Goal: Contribute content: Add original content to the website for others to see

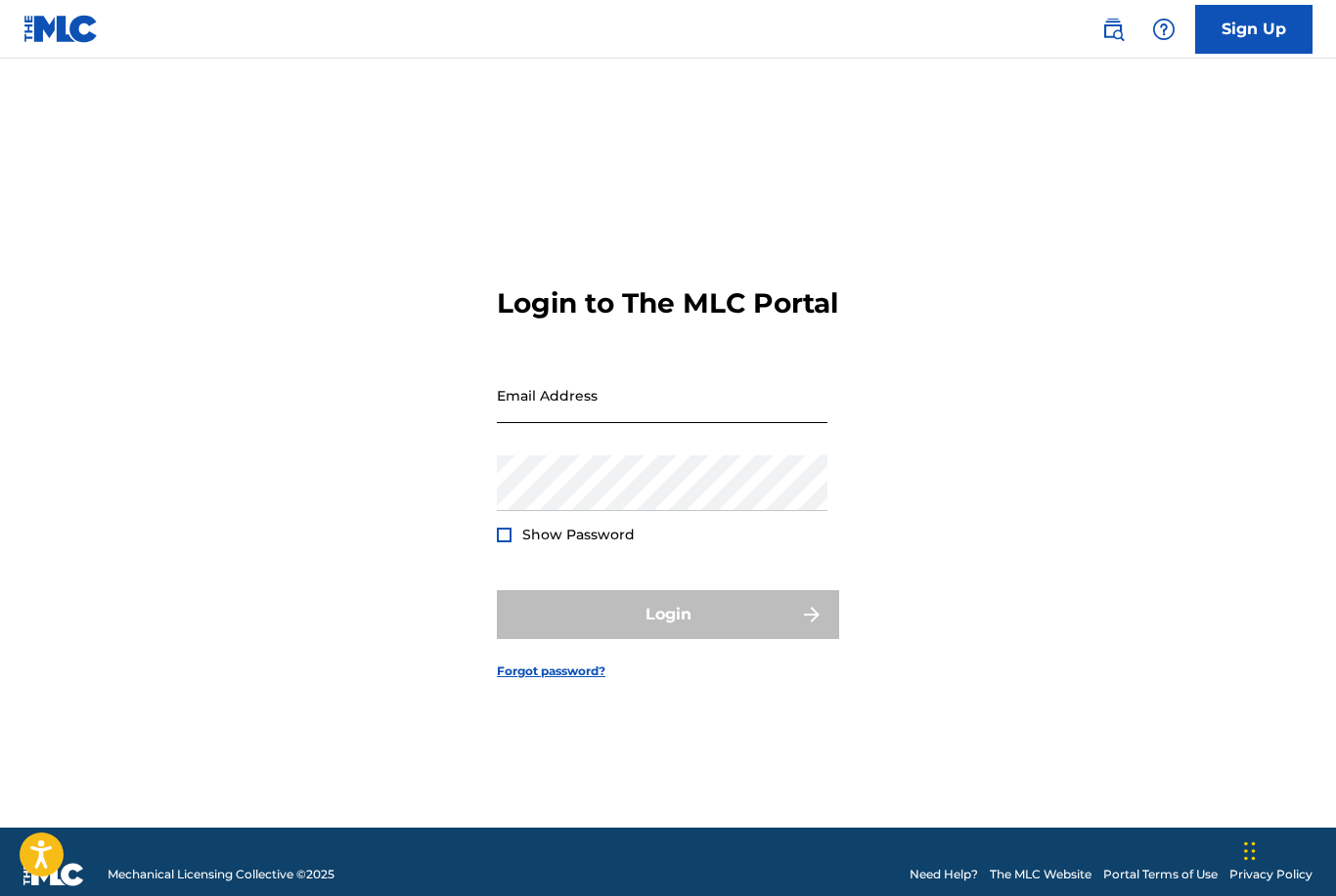
click at [596, 423] on input "Email Address" at bounding box center [662, 395] width 330 height 55
click at [673, 423] on input "Email Address" at bounding box center [662, 395] width 330 height 55
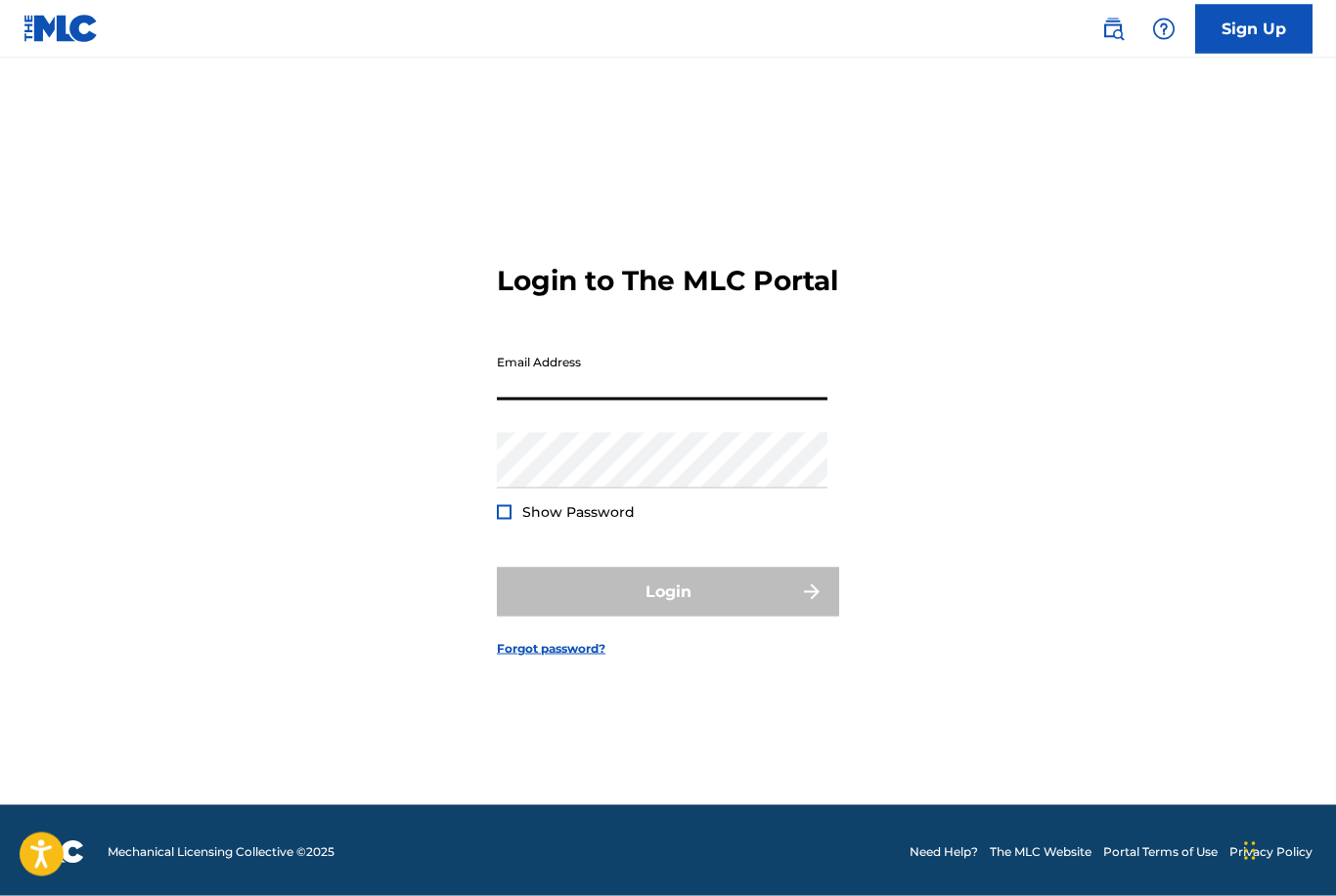
scroll to position [26, 0]
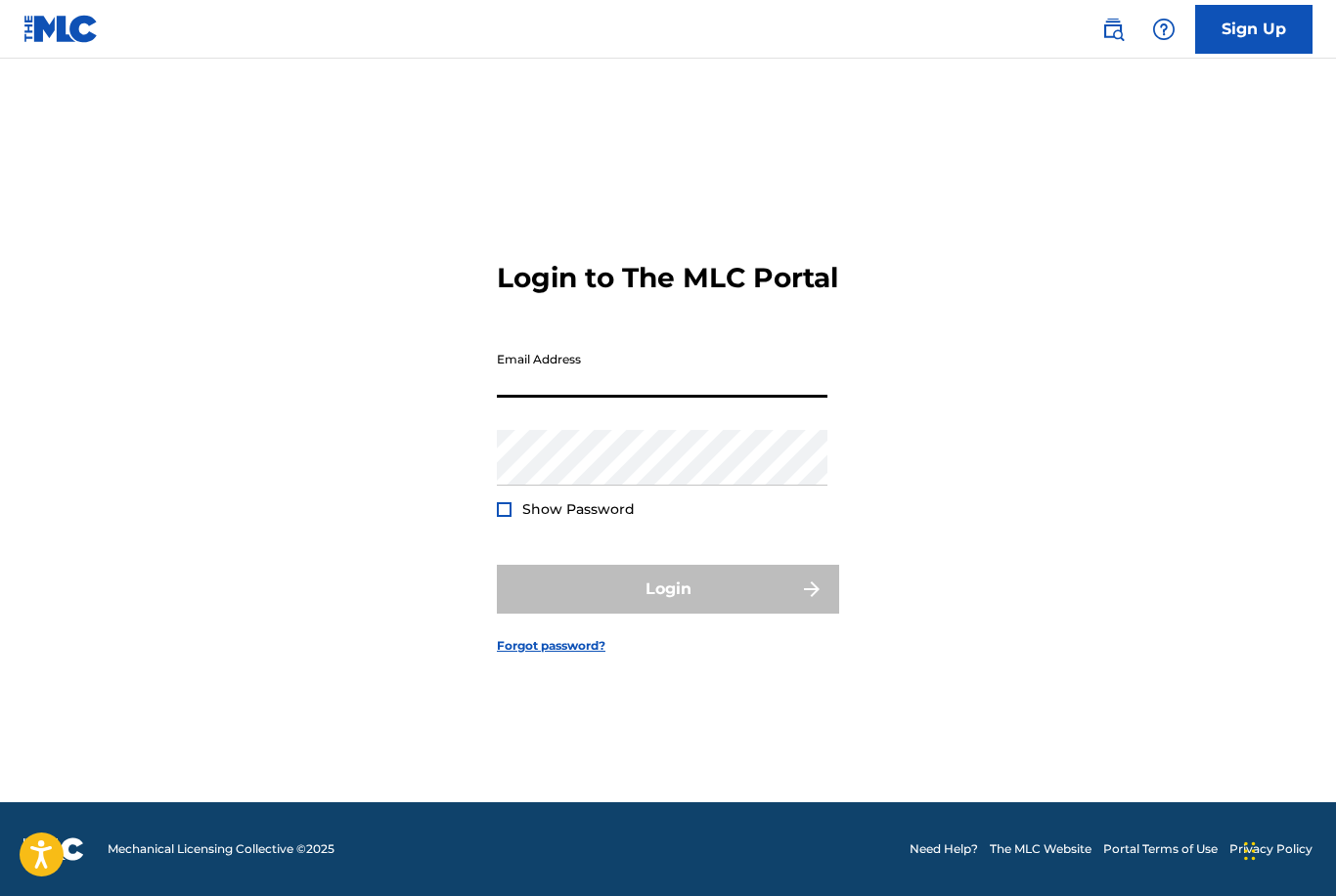
click at [712, 398] on input "Email Address" at bounding box center [662, 369] width 330 height 55
type input "[EMAIL_ADDRESS][DOMAIN_NAME]"
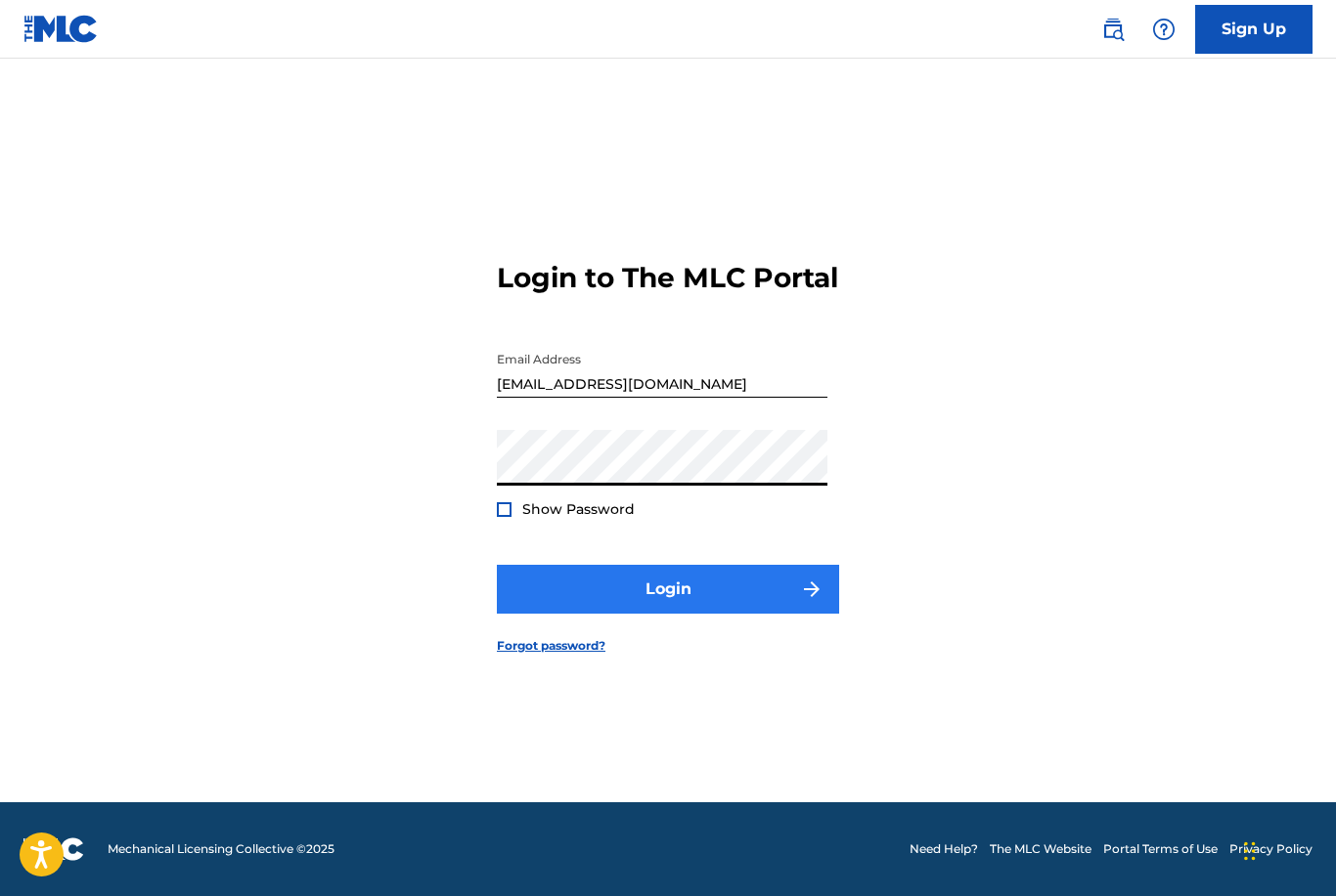
click at [724, 613] on button "Login" at bounding box center [668, 589] width 342 height 48
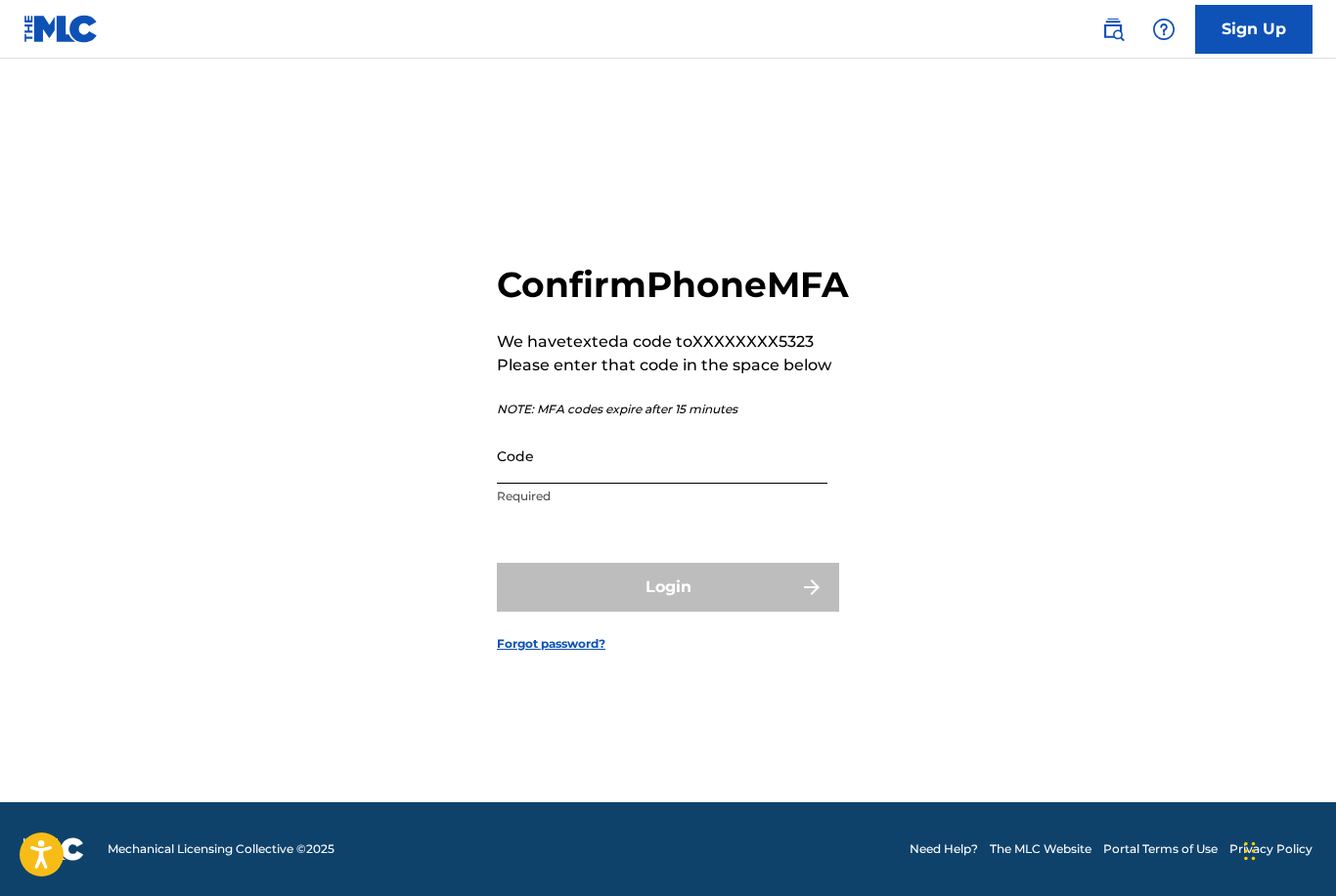
click at [557, 484] on input "Code" at bounding box center [662, 455] width 330 height 55
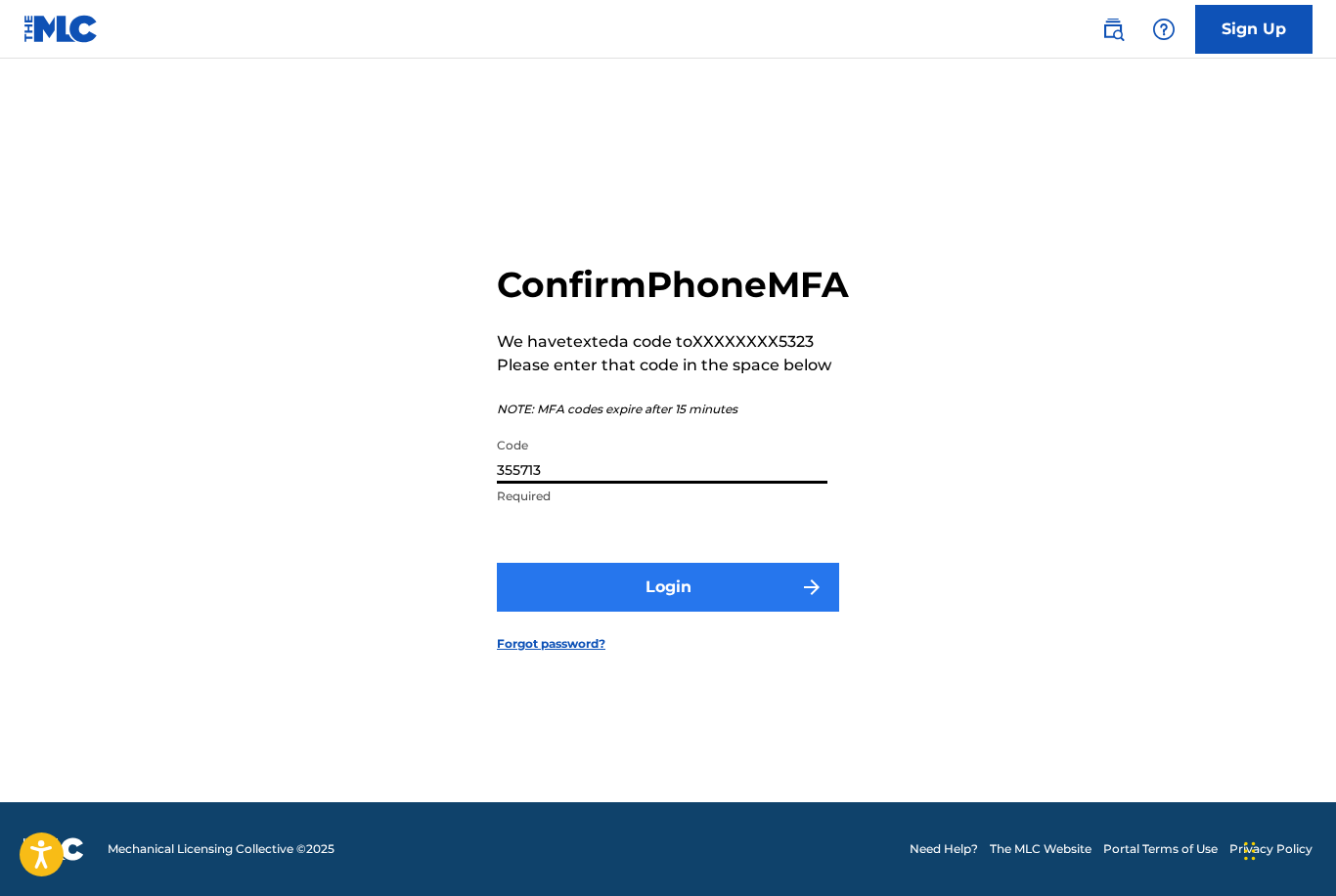
type input "355713"
click at [709, 611] on button "Login" at bounding box center [668, 587] width 342 height 48
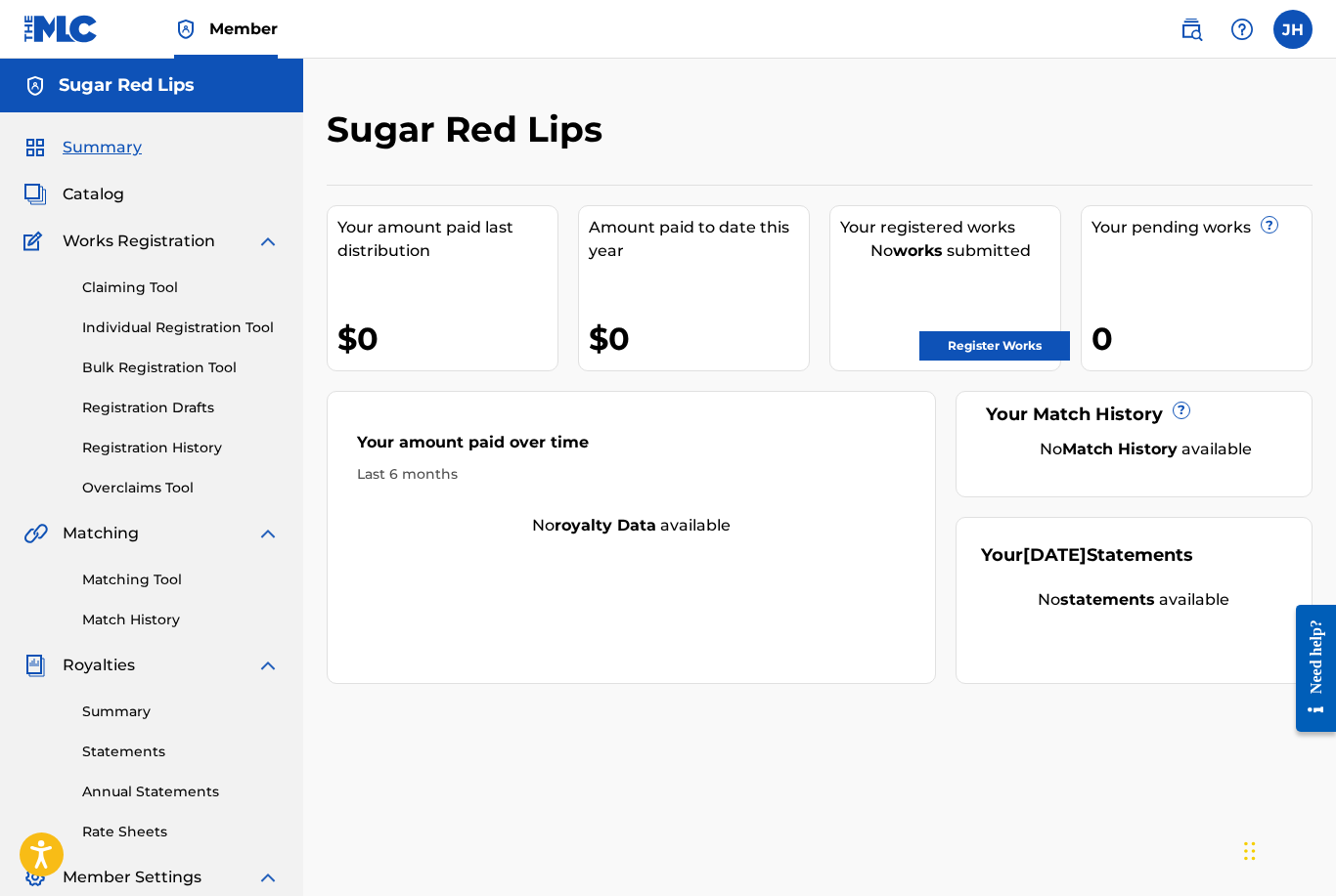
click at [1183, 413] on span "?" at bounding box center [1181, 411] width 16 height 16
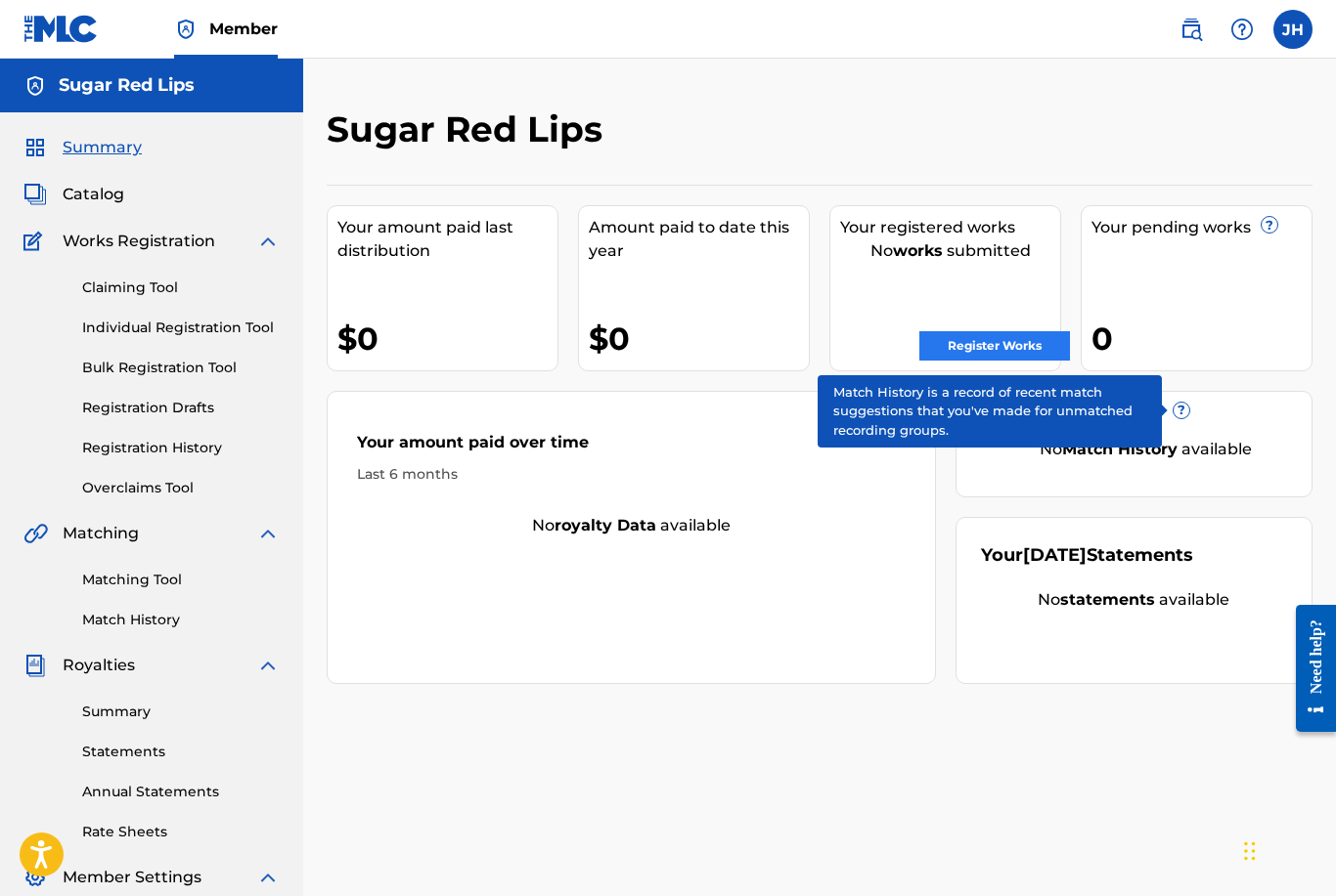
click at [1035, 337] on link "Register Works" at bounding box center [994, 346] width 150 height 30
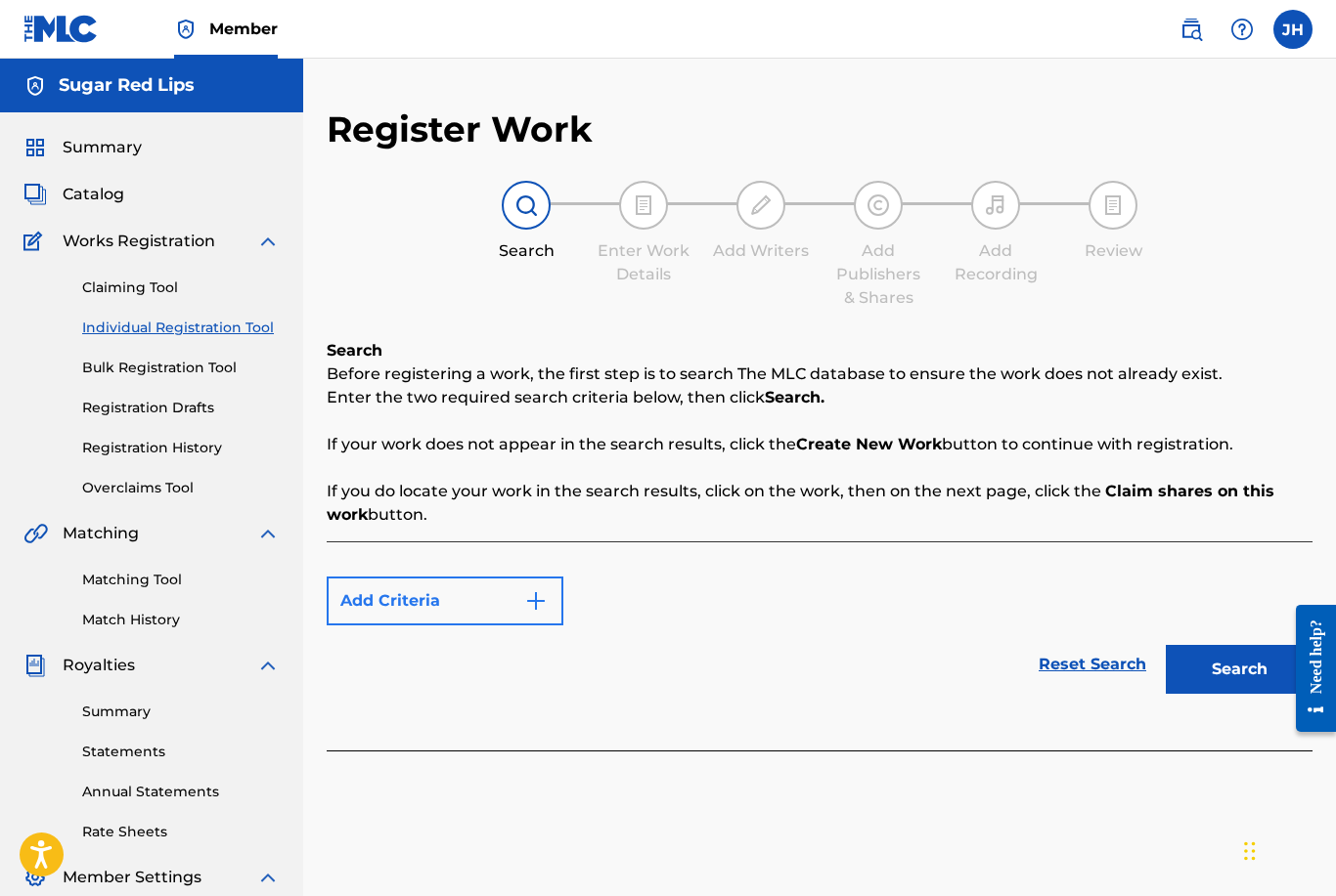
click at [516, 601] on button "Add Criteria" at bounding box center [445, 601] width 236 height 48
click at [540, 591] on img "Search Form" at bounding box center [536, 602] width 24 height 24
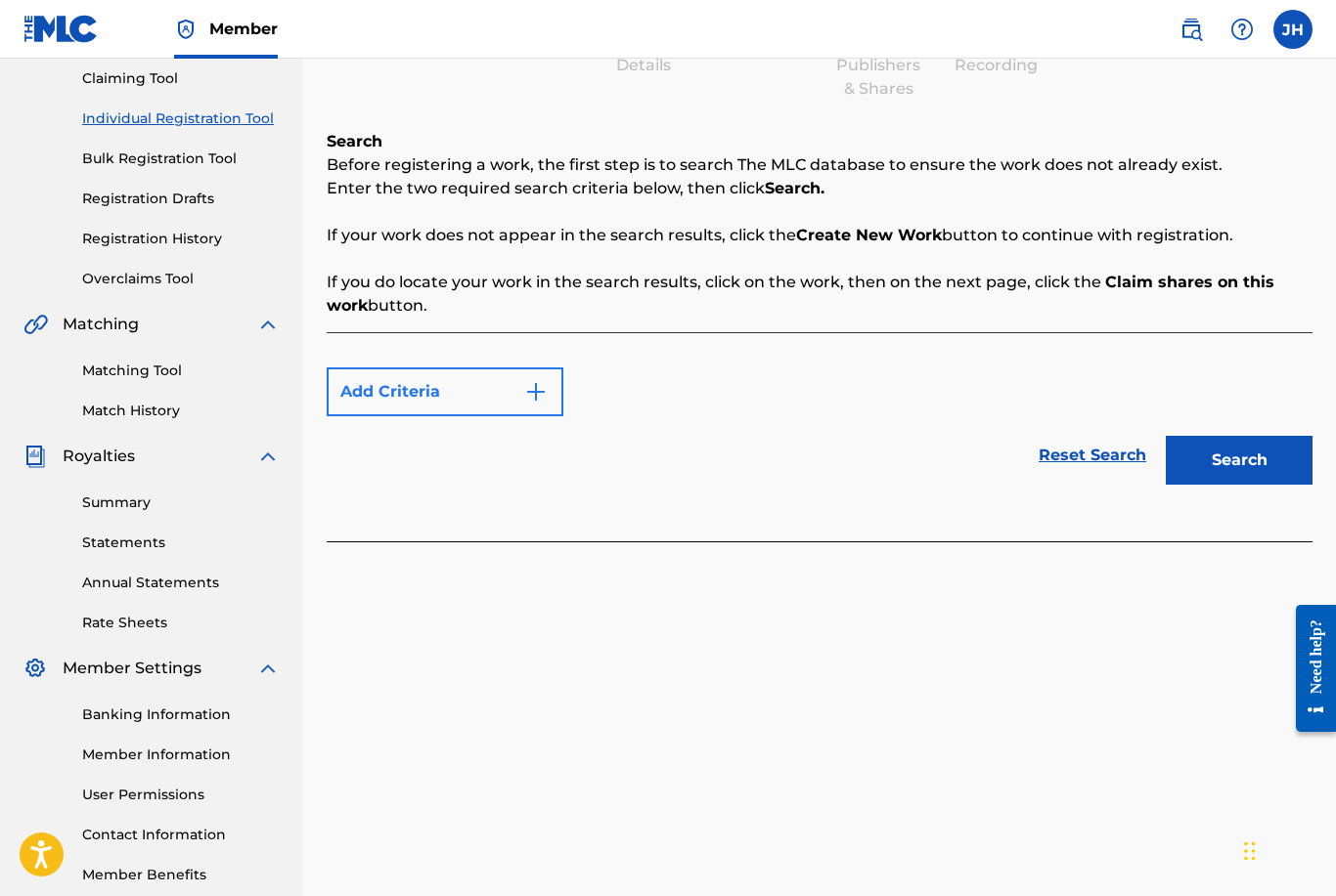
scroll to position [253, 0]
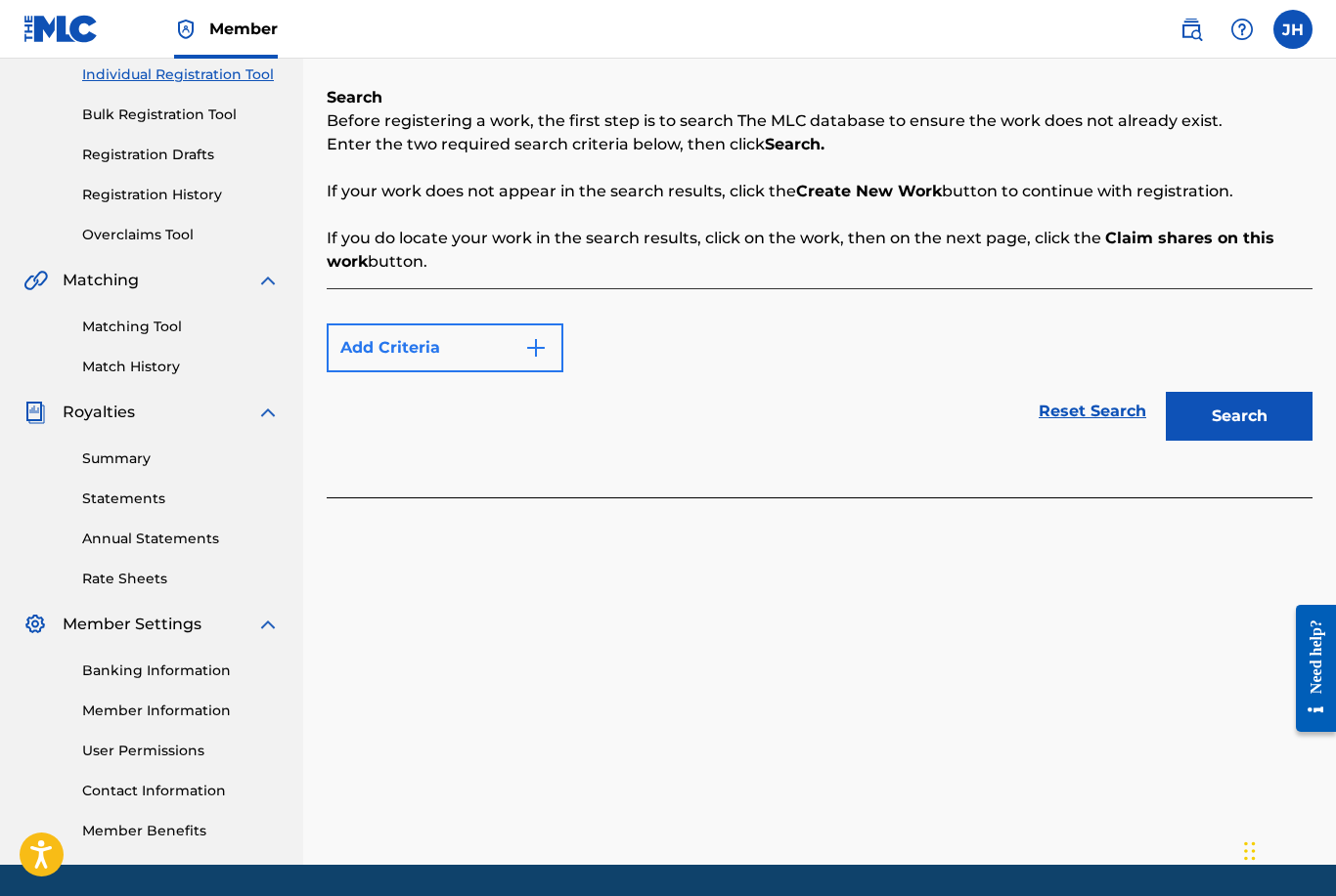
click at [417, 342] on button "Add Criteria" at bounding box center [445, 348] width 236 height 48
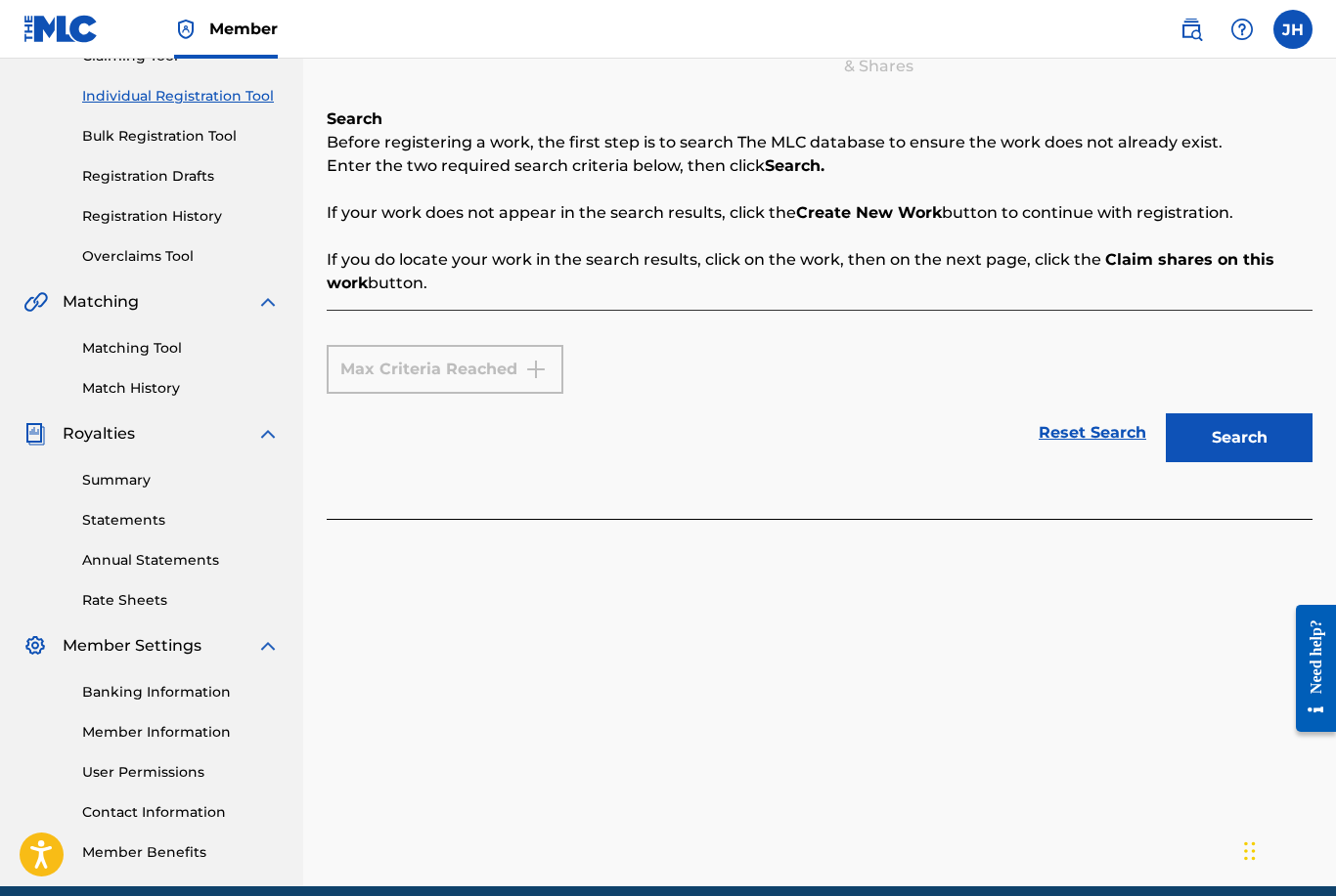
scroll to position [0, 0]
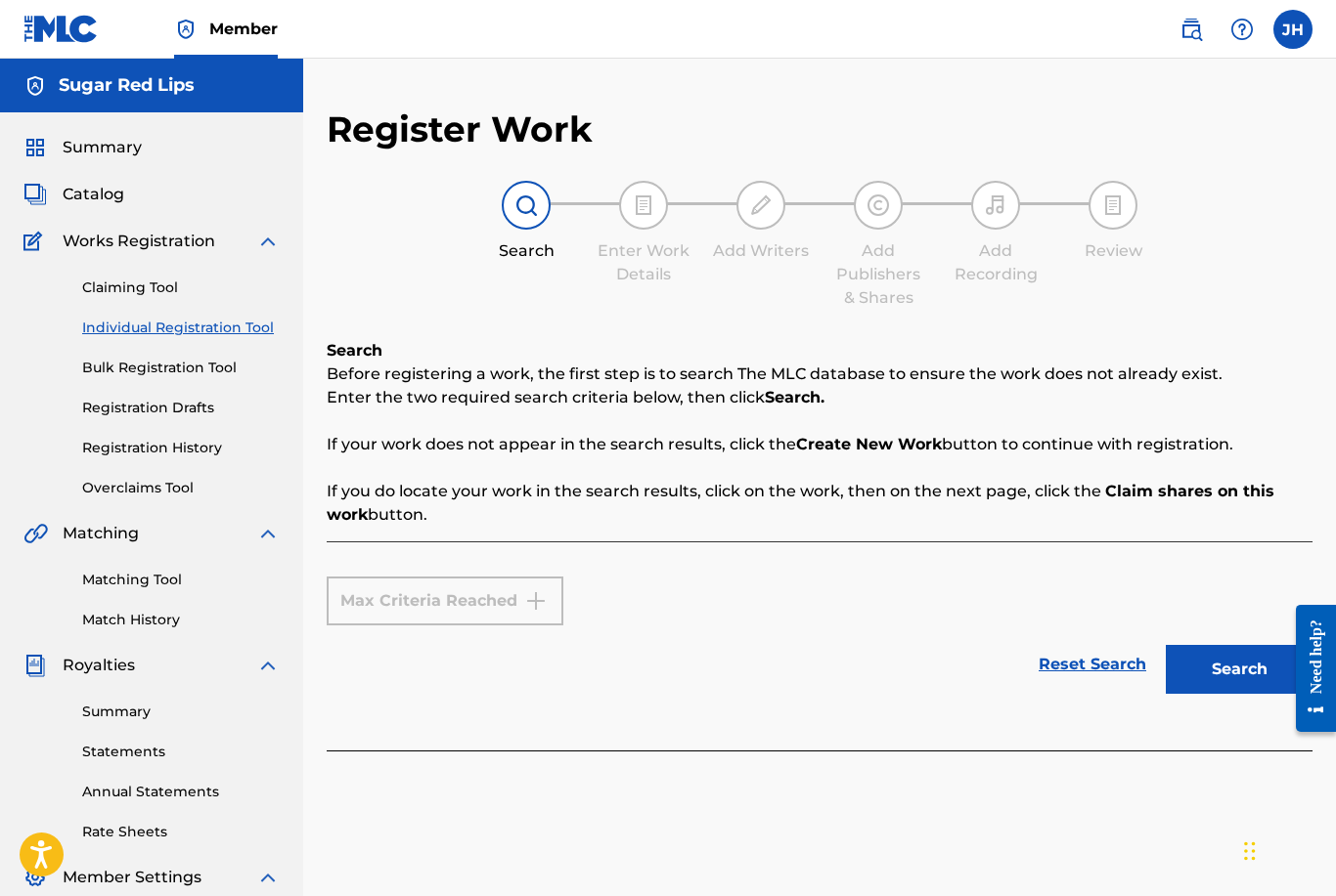
click at [540, 192] on div at bounding box center [526, 204] width 48 height 48
click at [171, 236] on span "Works Registration" at bounding box center [138, 242] width 152 height 24
click at [127, 290] on link "Claiming Tool" at bounding box center [181, 287] width 198 height 21
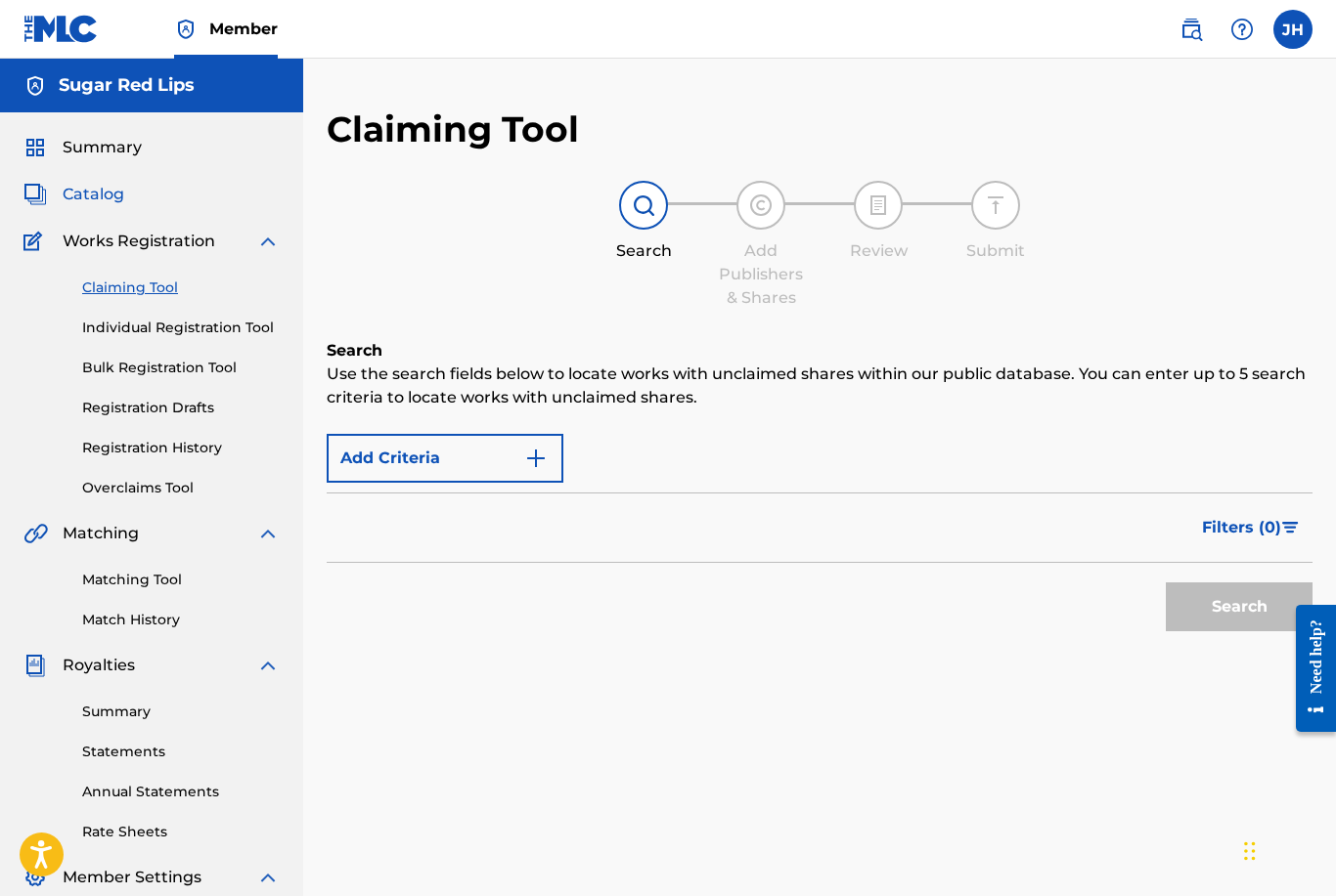
click at [95, 194] on span "Catalog" at bounding box center [93, 195] width 61 height 24
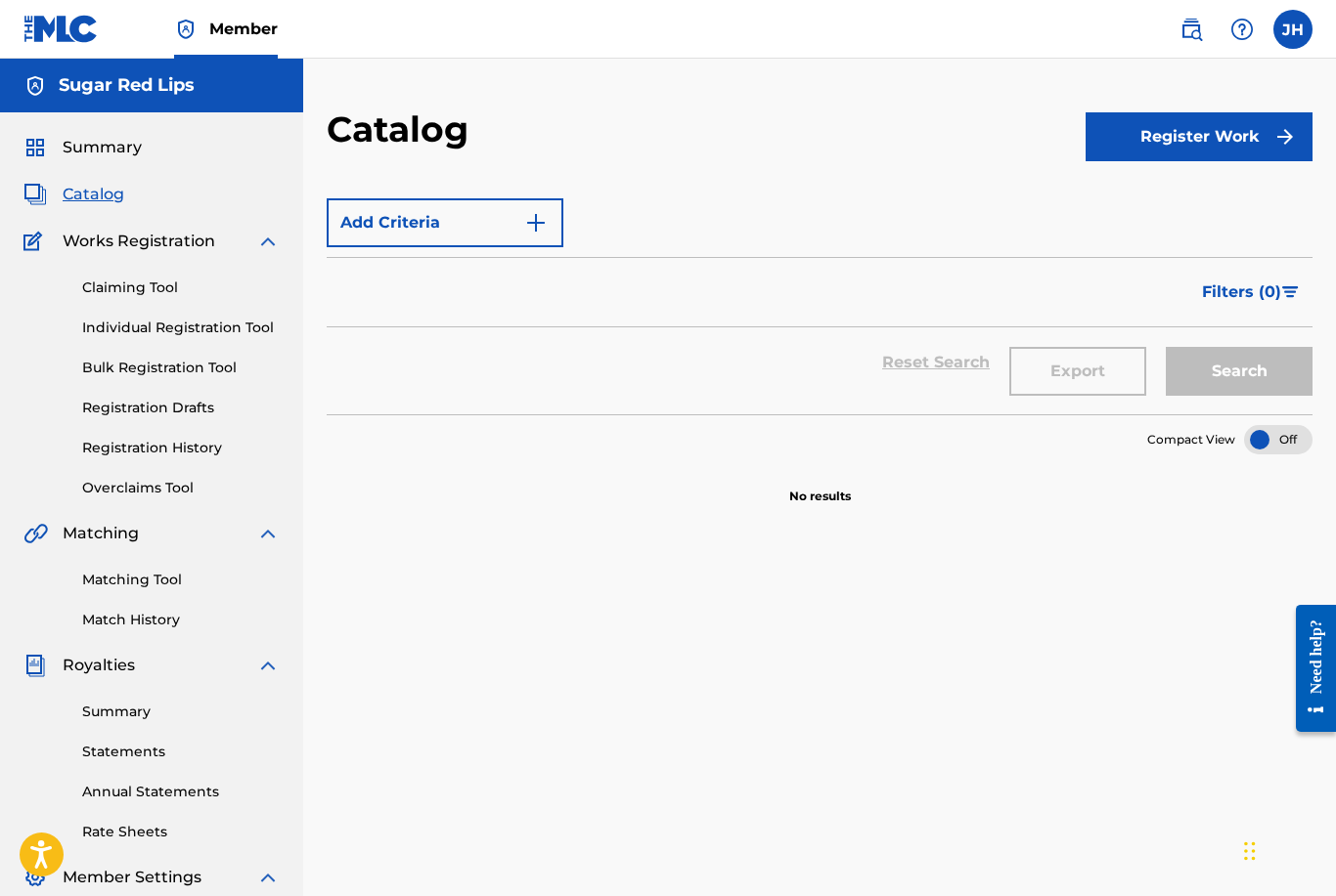
click at [248, 28] on span "Member" at bounding box center [243, 29] width 68 height 23
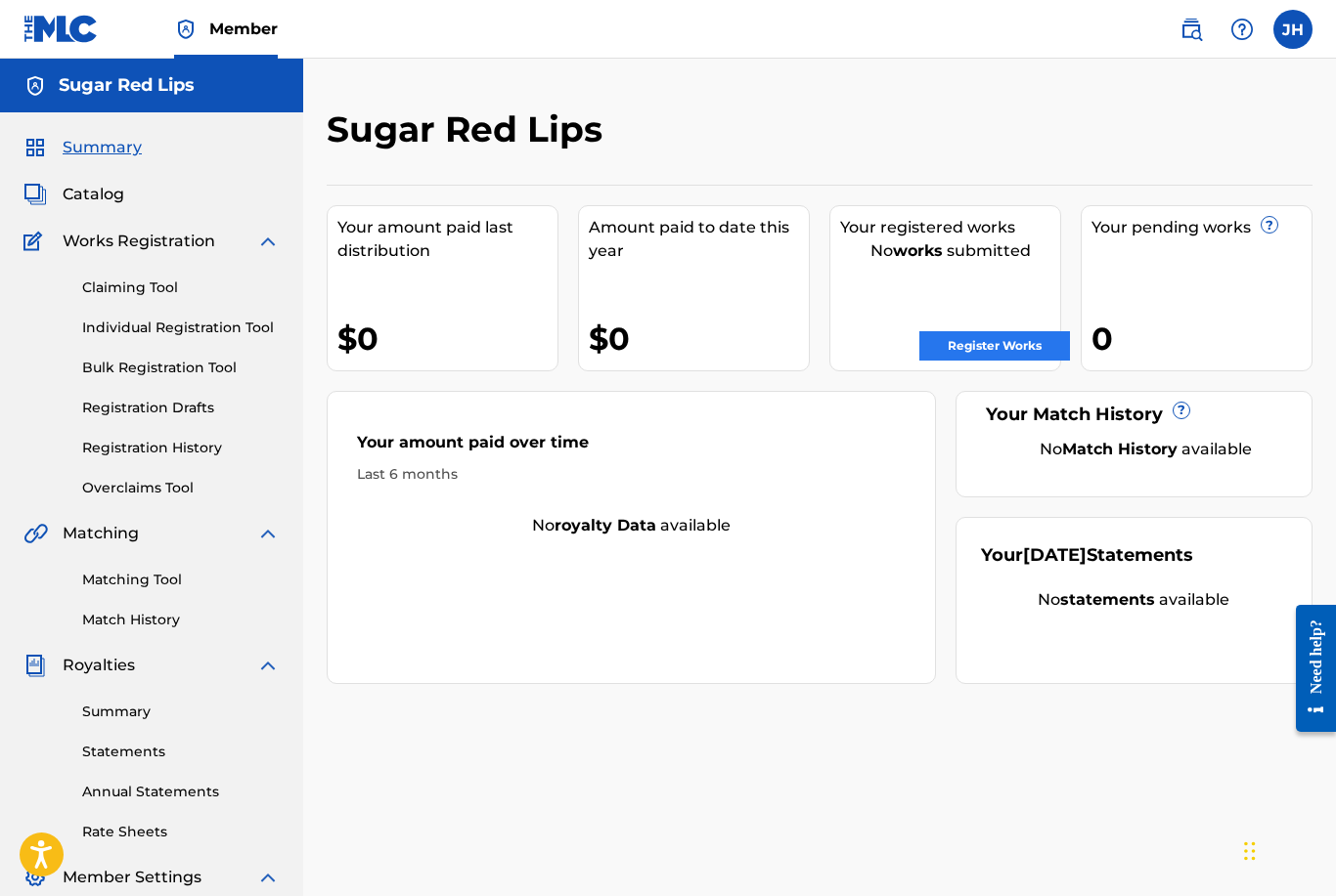
click at [1015, 332] on link "Register Works" at bounding box center [994, 346] width 150 height 30
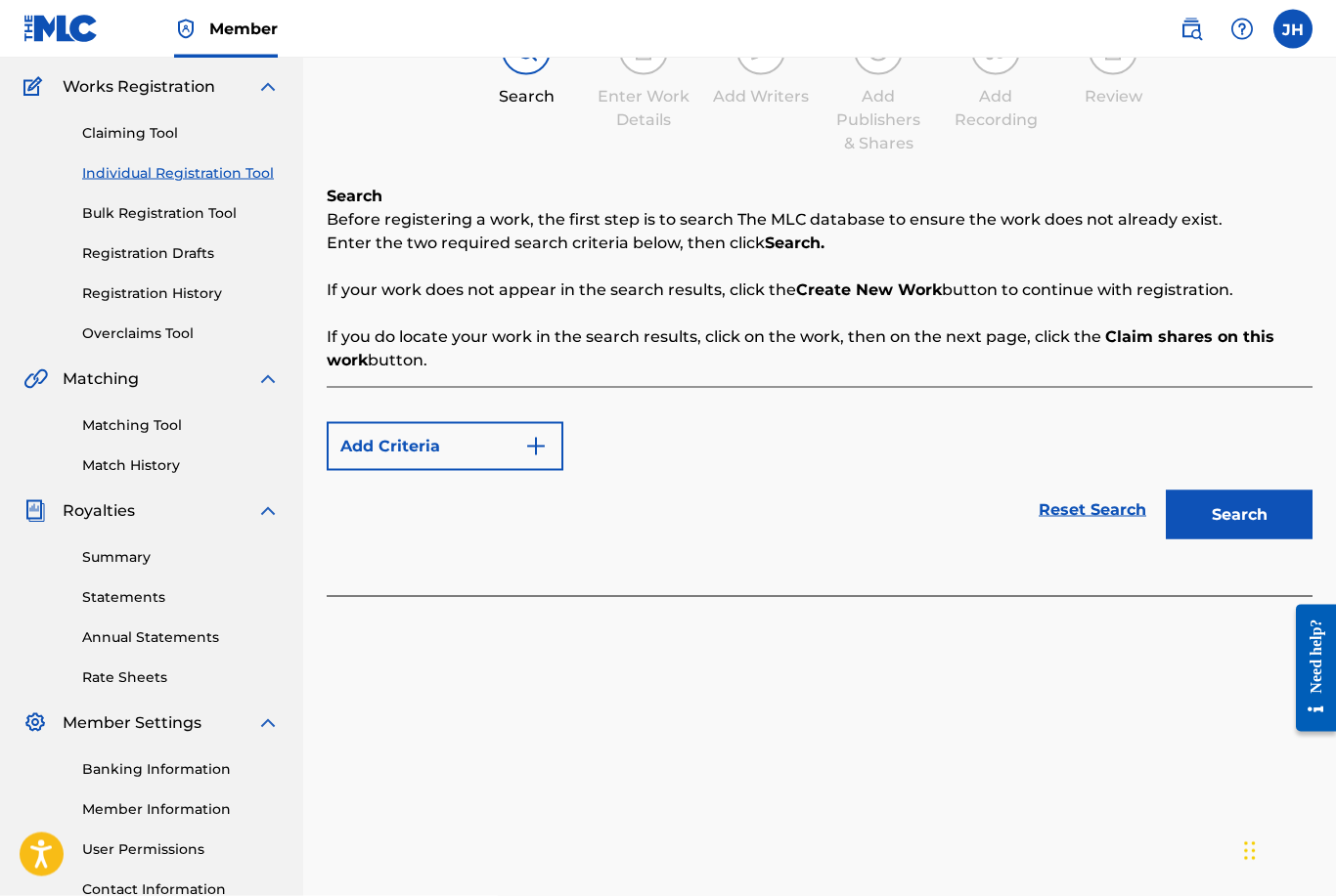
scroll to position [155, 0]
click at [1237, 514] on button "Search" at bounding box center [1239, 514] width 146 height 48
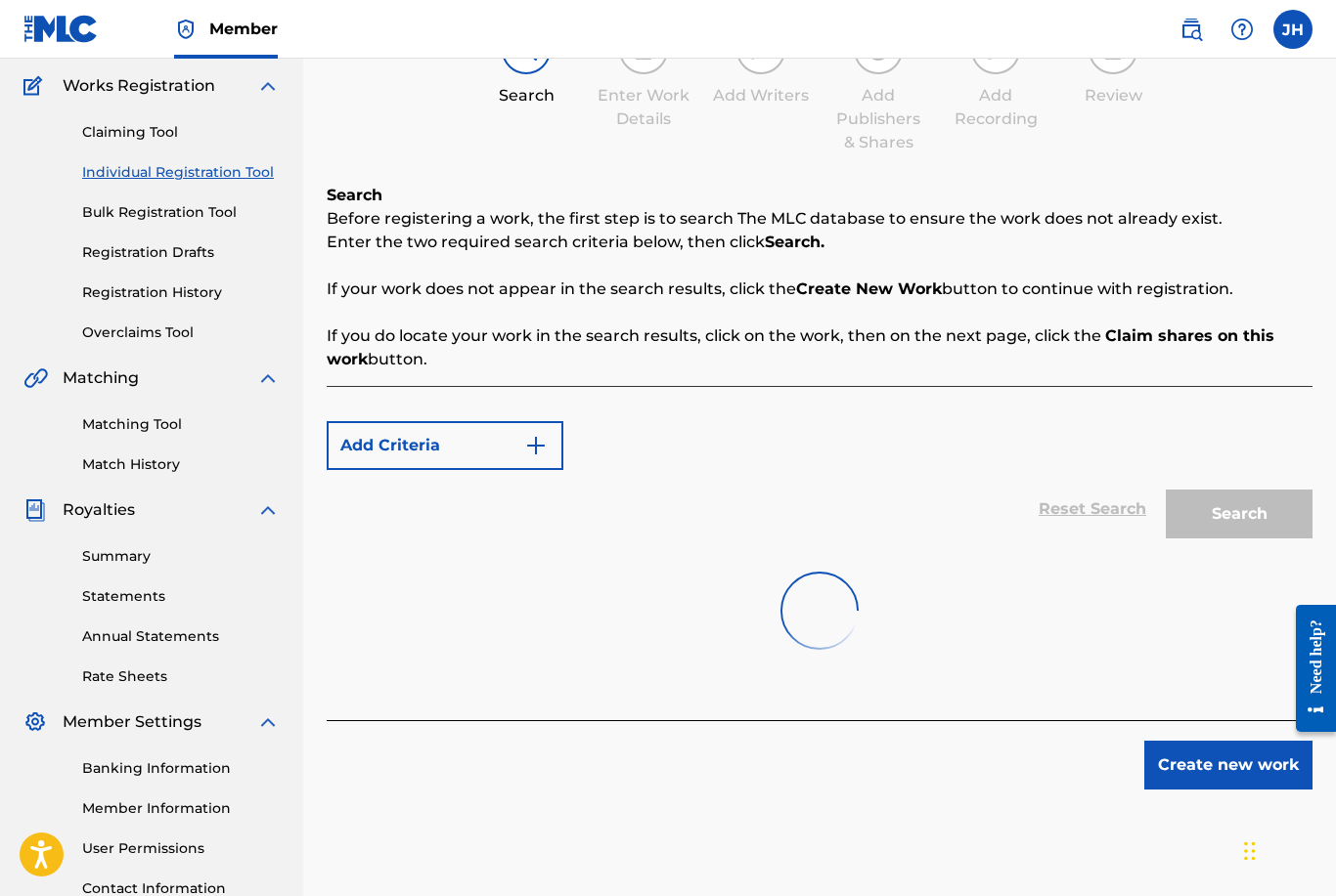
scroll to position [218, 0]
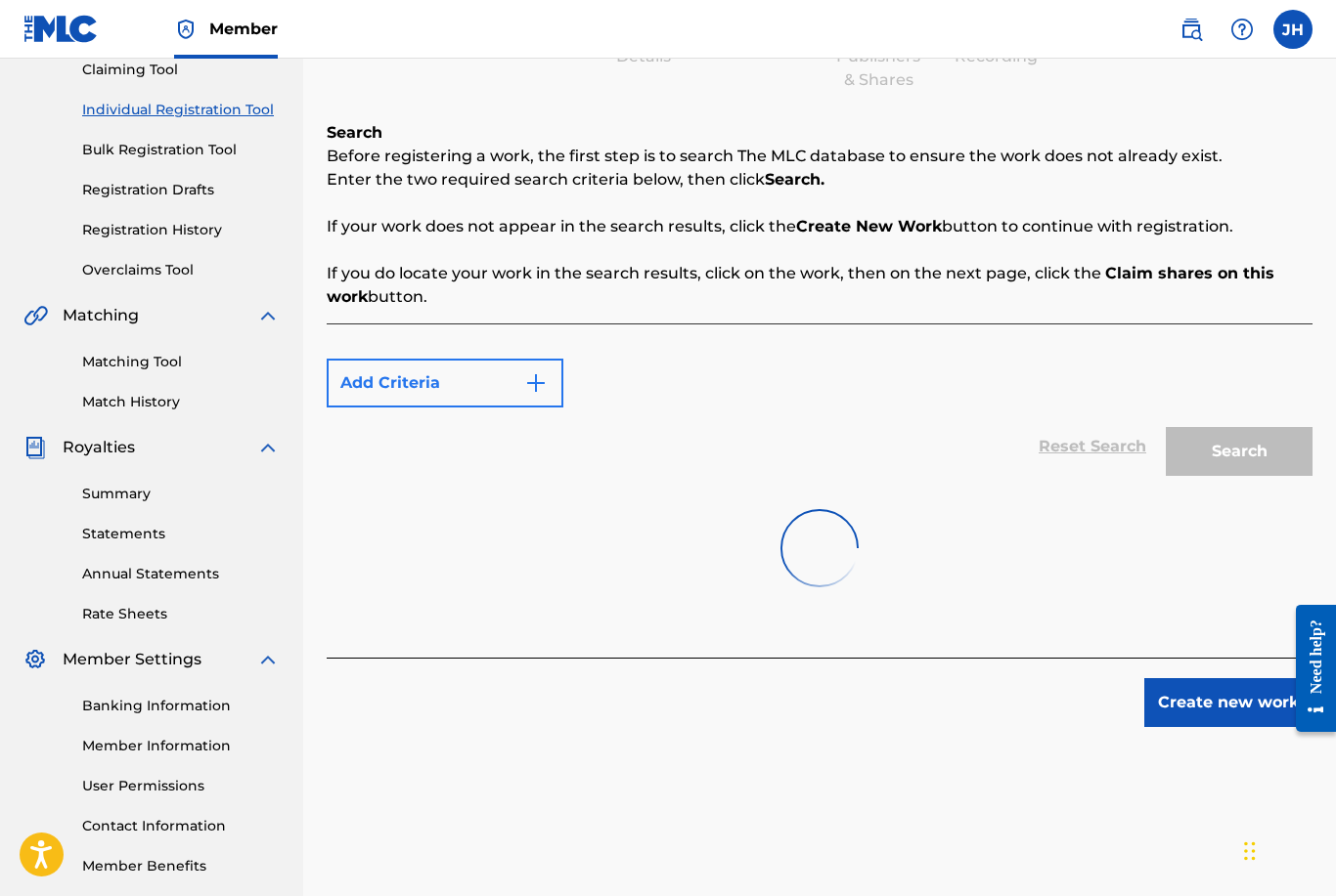
click at [546, 383] on img "Search Form" at bounding box center [536, 383] width 24 height 24
click at [393, 382] on button "Add Criteria" at bounding box center [445, 382] width 236 height 48
